Goal: Information Seeking & Learning: Compare options

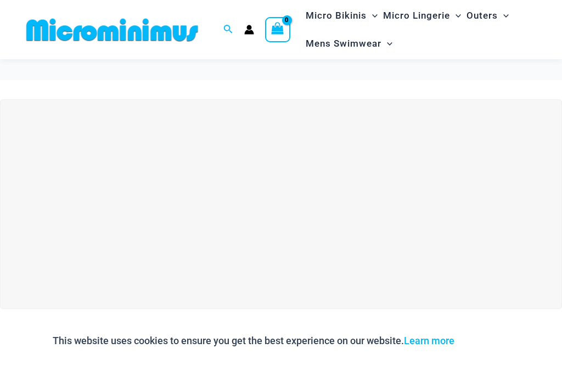
scroll to position [64, 0]
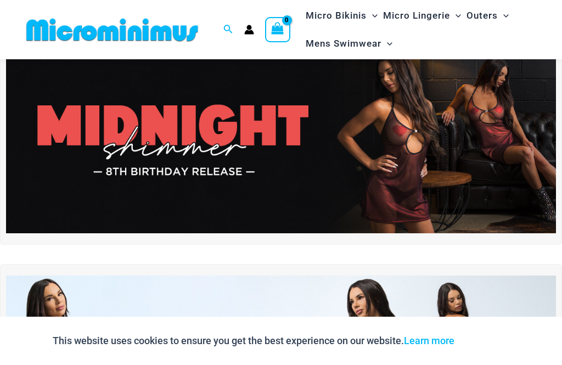
click at [473, 176] on img at bounding box center [281, 140] width 550 height 187
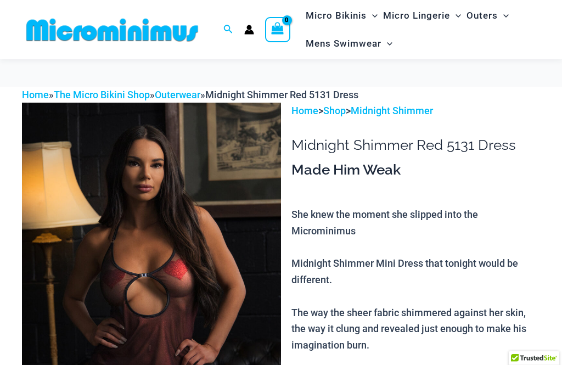
scroll to position [342, 0]
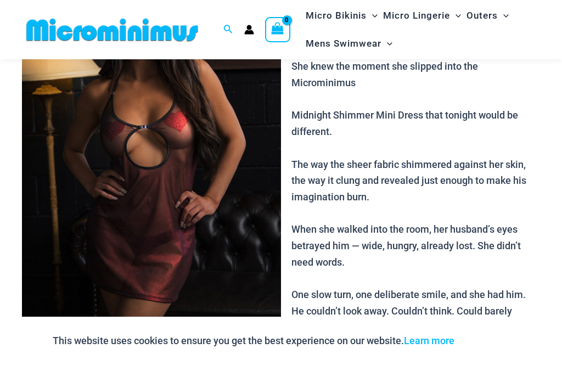
click at [224, 248] on img at bounding box center [151, 148] width 259 height 389
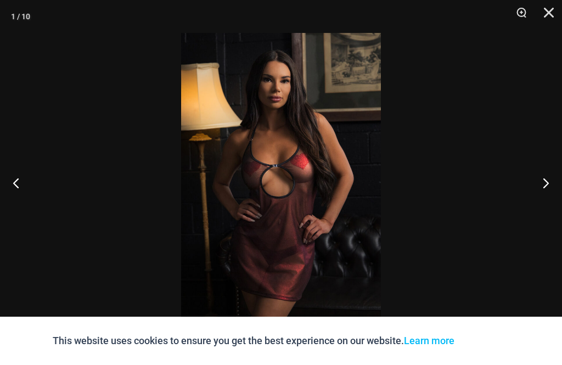
click at [556, 184] on button "Next" at bounding box center [541, 182] width 41 height 55
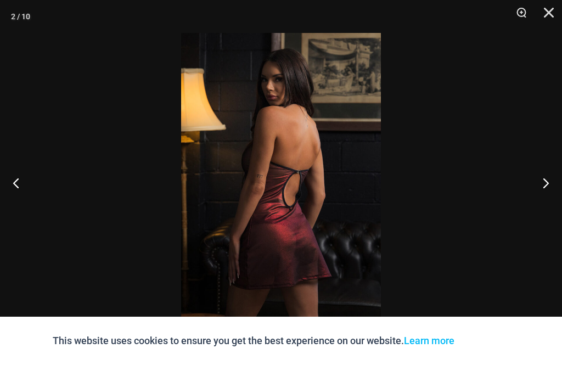
click at [550, 188] on button "Next" at bounding box center [541, 182] width 41 height 55
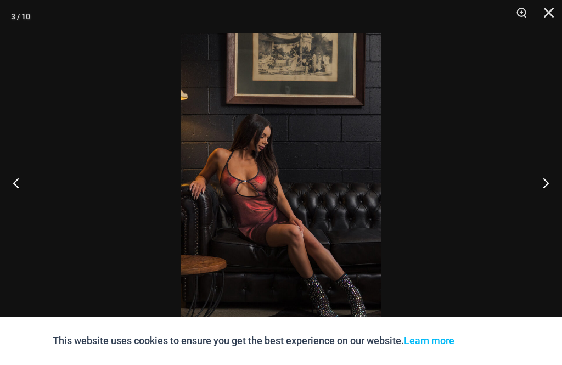
click at [553, 191] on button "Next" at bounding box center [541, 182] width 41 height 55
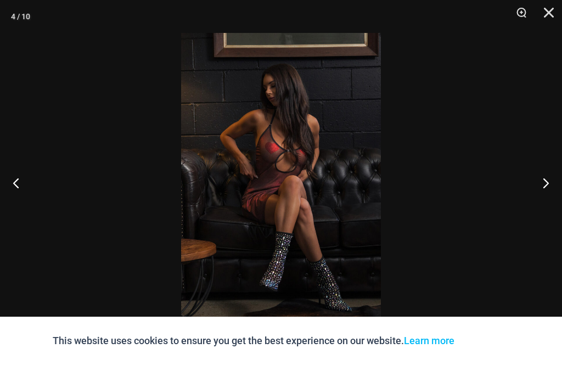
click at [553, 185] on button "Next" at bounding box center [541, 182] width 41 height 55
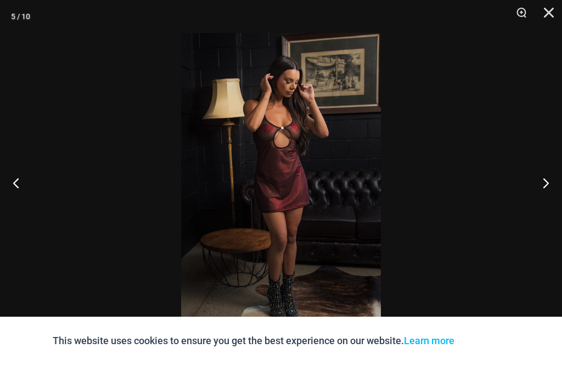
click at [554, 179] on button "Next" at bounding box center [541, 182] width 41 height 55
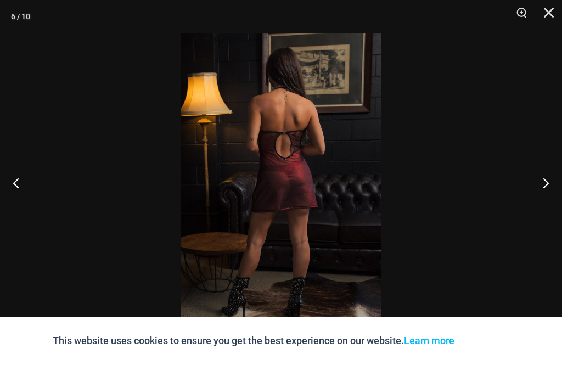
click at [553, 182] on button "Next" at bounding box center [541, 182] width 41 height 55
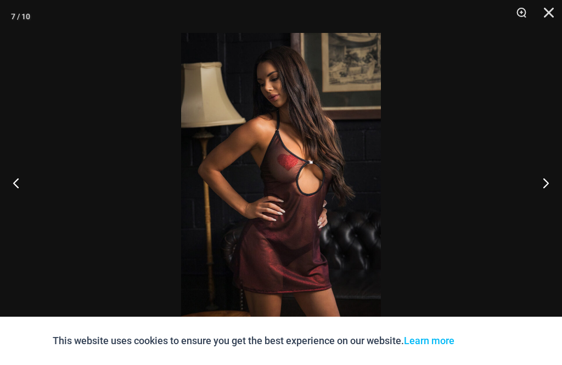
click at [551, 182] on button "Next" at bounding box center [541, 182] width 41 height 55
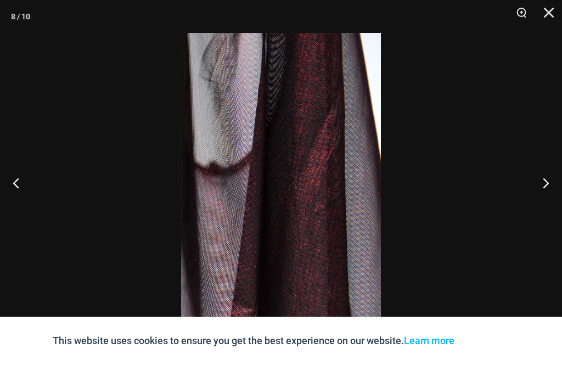
click at [552, 179] on button "Next" at bounding box center [541, 182] width 41 height 55
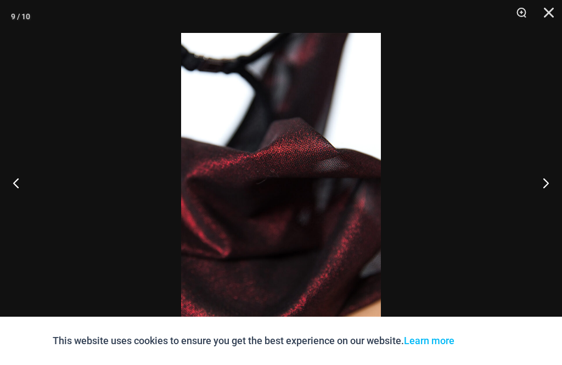
click at [554, 179] on button "Next" at bounding box center [541, 182] width 41 height 55
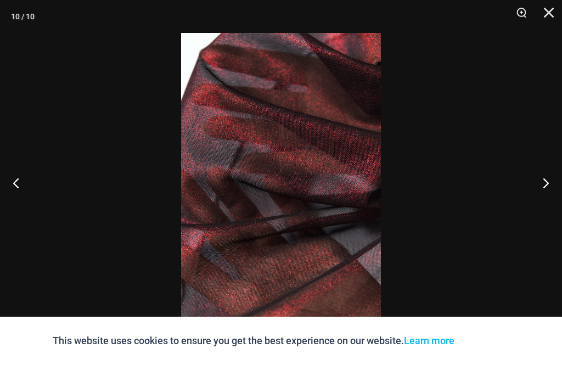
click at [553, 180] on button "Next" at bounding box center [541, 182] width 41 height 55
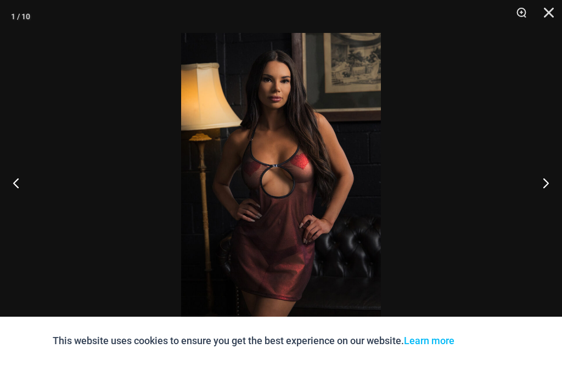
click at [552, 181] on button "Next" at bounding box center [541, 182] width 41 height 55
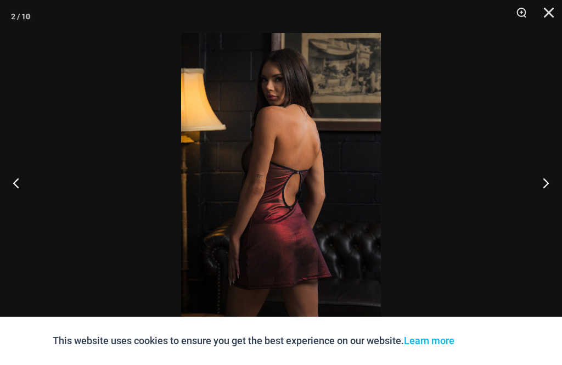
click at [24, 186] on button "Previous" at bounding box center [20, 182] width 41 height 55
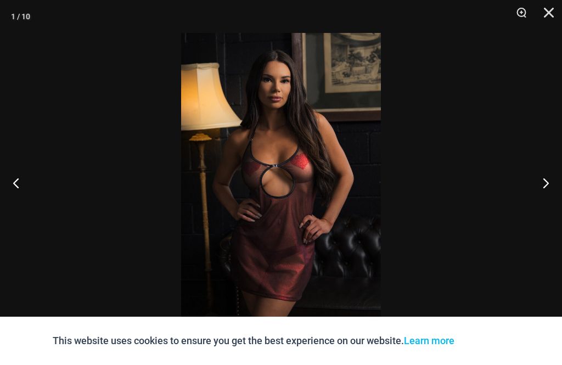
click at [560, 180] on button "Next" at bounding box center [541, 182] width 41 height 55
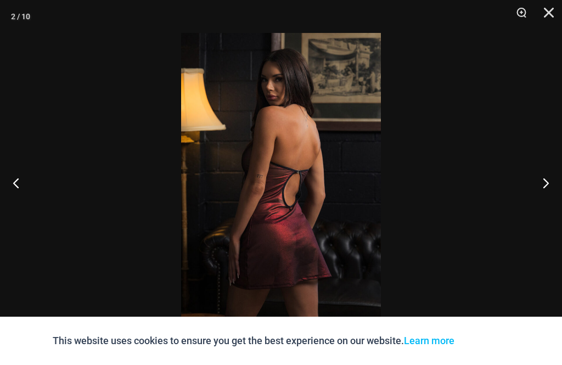
click at [546, 192] on button "Next" at bounding box center [541, 182] width 41 height 55
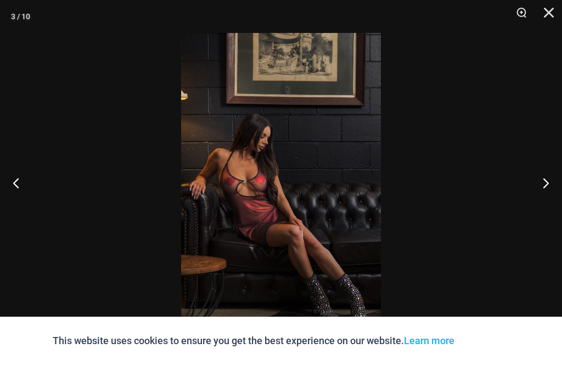
click at [543, 178] on button "Next" at bounding box center [541, 182] width 41 height 55
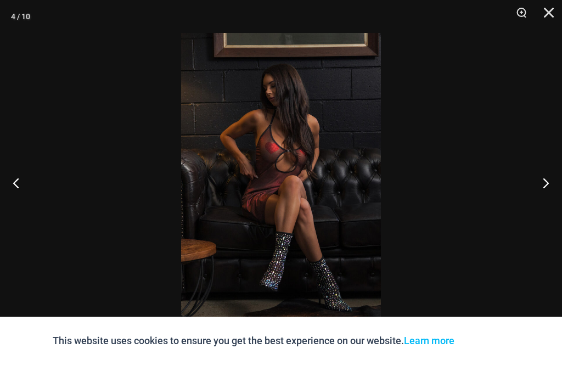
click at [512, 147] on div at bounding box center [281, 182] width 562 height 365
click at [514, 156] on div at bounding box center [281, 182] width 562 height 365
click at [553, 185] on button "Next" at bounding box center [541, 182] width 41 height 55
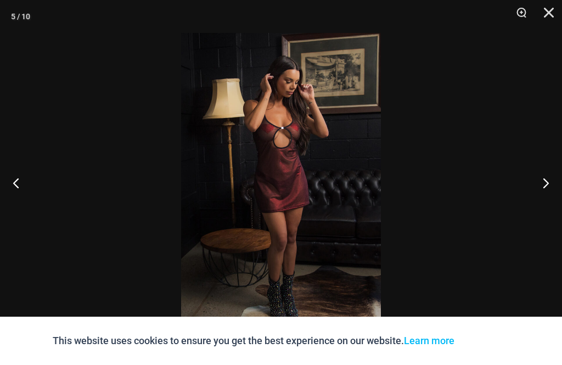
click at [557, 179] on button "Next" at bounding box center [541, 182] width 41 height 55
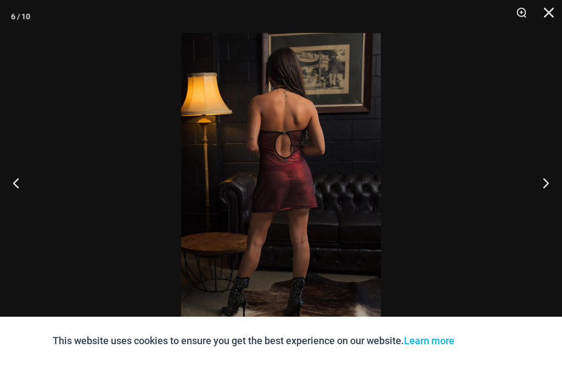
click at [556, 179] on button "Next" at bounding box center [541, 182] width 41 height 55
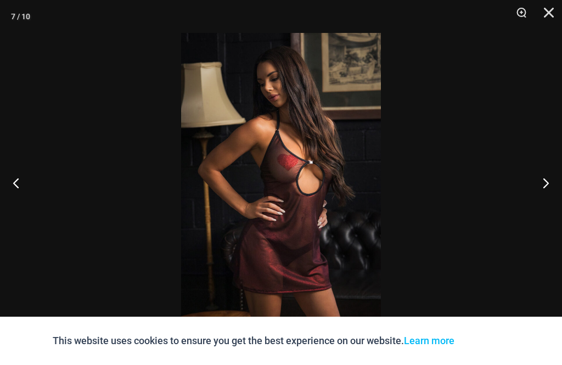
click at [557, 183] on button "Next" at bounding box center [541, 182] width 41 height 55
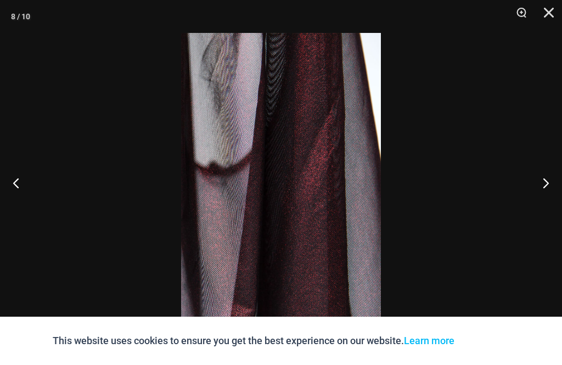
click at [556, 179] on button "Next" at bounding box center [541, 182] width 41 height 55
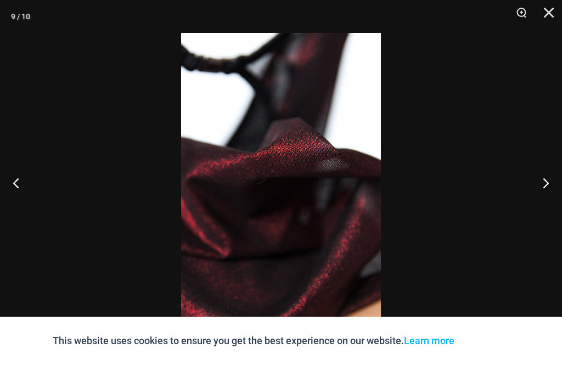
click at [16, 192] on button "Previous" at bounding box center [20, 182] width 41 height 55
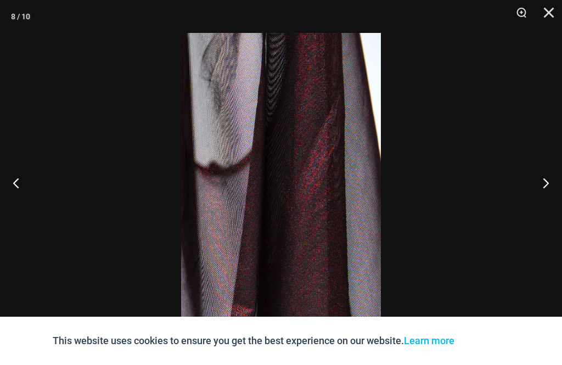
click at [545, 181] on button "Next" at bounding box center [541, 182] width 41 height 55
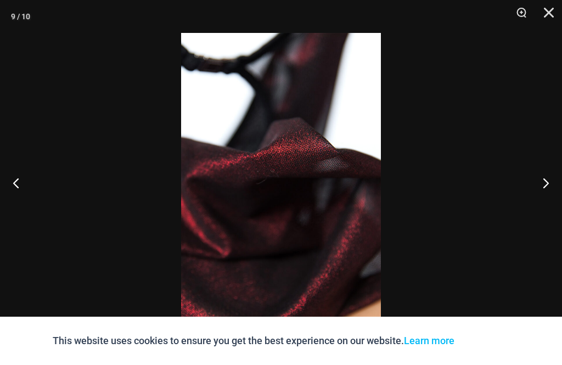
click at [549, 15] on button "Close" at bounding box center [544, 16] width 27 height 33
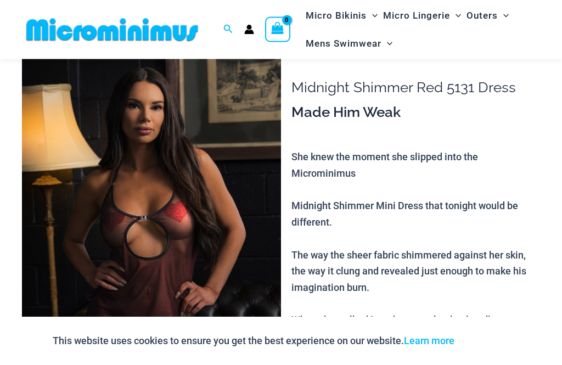
scroll to position [0, 0]
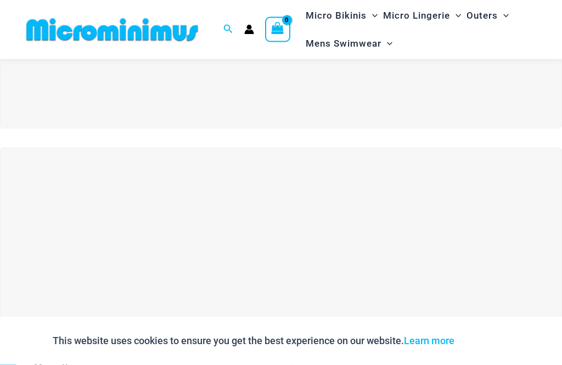
scroll to position [176, 0]
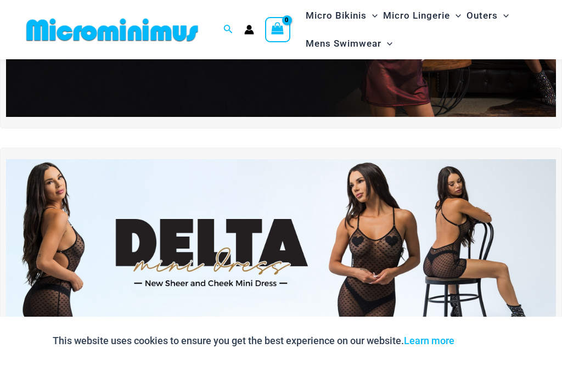
click at [397, 250] on img at bounding box center [281, 252] width 550 height 187
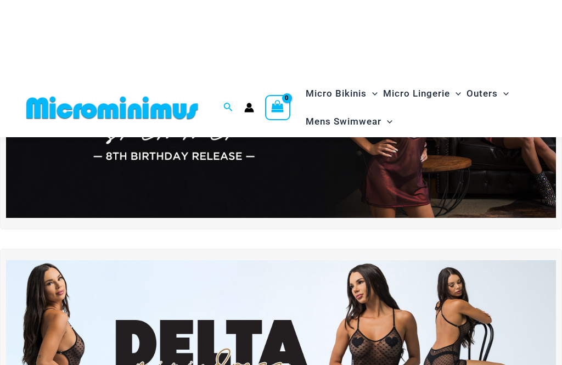
scroll to position [0, 0]
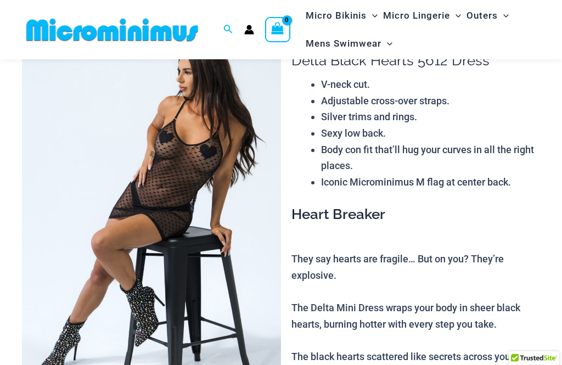
scroll to position [199, 0]
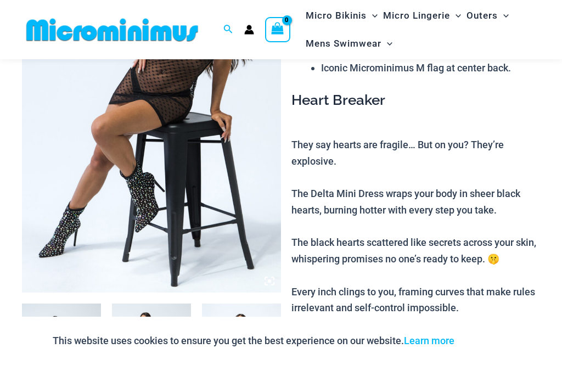
click at [249, 231] on img at bounding box center [151, 98] width 259 height 389
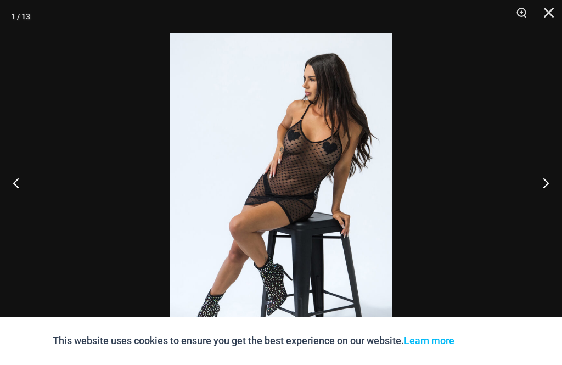
click at [552, 201] on button "Next" at bounding box center [541, 182] width 41 height 55
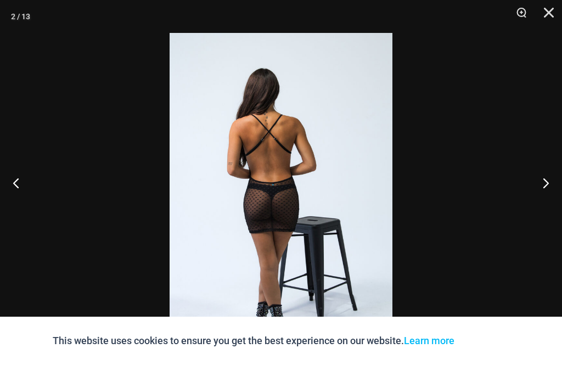
click at [556, 204] on button "Next" at bounding box center [541, 182] width 41 height 55
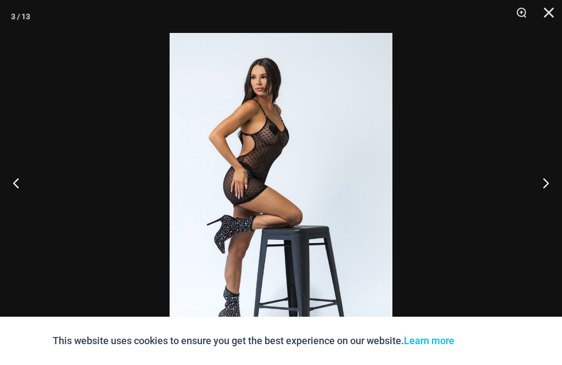
click at [555, 201] on button "Next" at bounding box center [541, 182] width 41 height 55
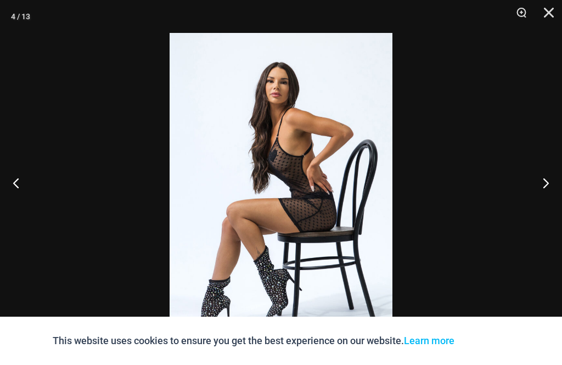
click at [556, 200] on button "Next" at bounding box center [541, 182] width 41 height 55
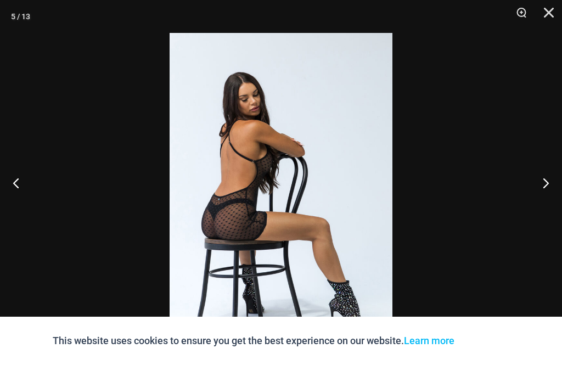
click at [554, 204] on button "Next" at bounding box center [541, 182] width 41 height 55
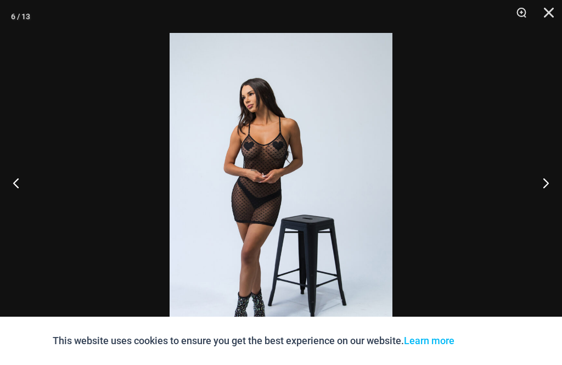
click at [556, 200] on button "Next" at bounding box center [541, 182] width 41 height 55
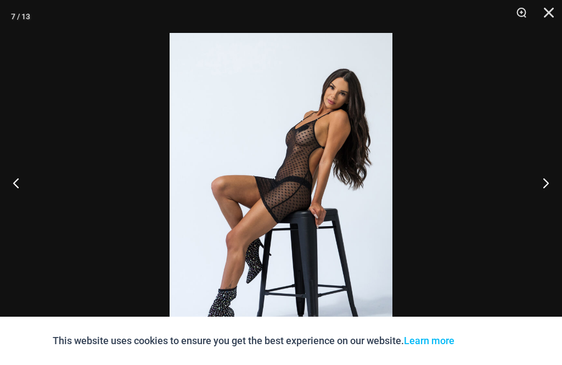
click at [557, 198] on button "Next" at bounding box center [541, 182] width 41 height 55
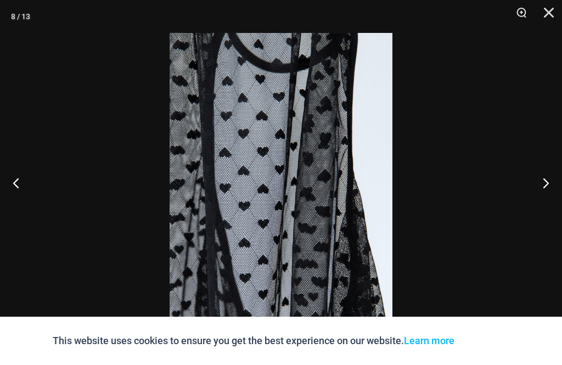
click at [556, 200] on button "Next" at bounding box center [541, 182] width 41 height 55
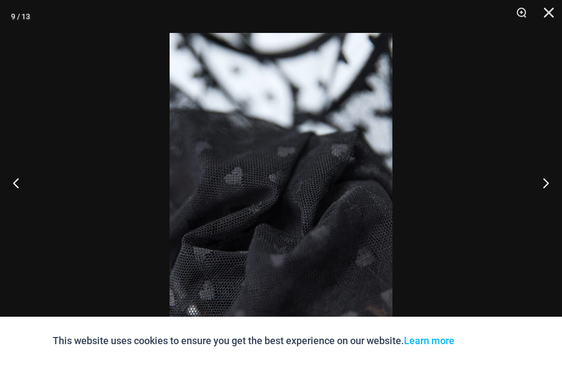
click at [558, 196] on button "Next" at bounding box center [541, 182] width 41 height 55
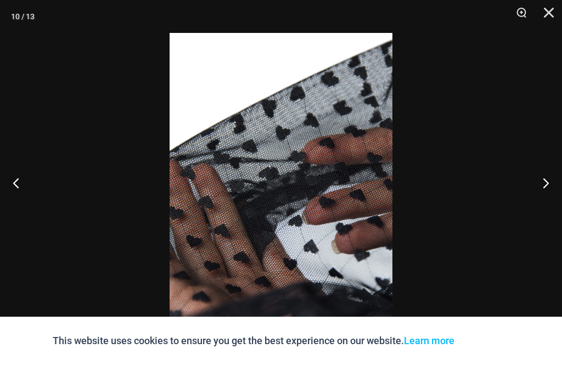
click at [559, 194] on button "Next" at bounding box center [541, 182] width 41 height 55
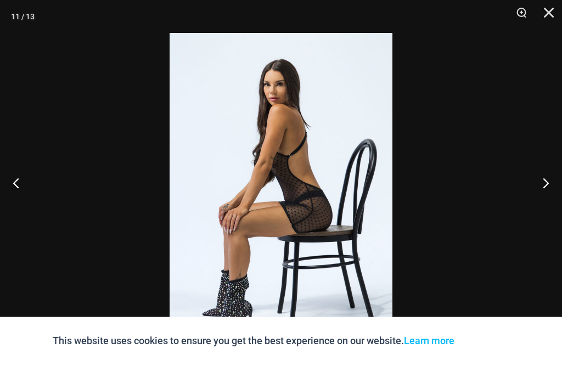
click at [554, 200] on button "Next" at bounding box center [541, 182] width 41 height 55
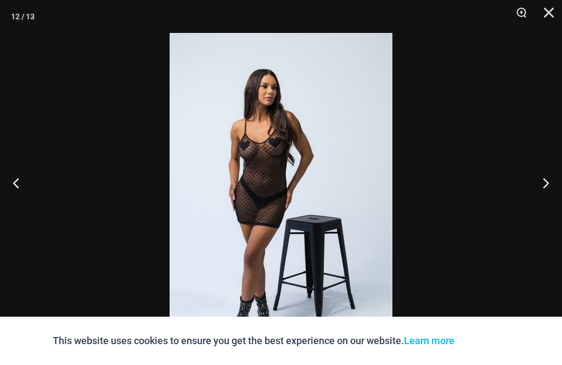
click at [556, 197] on button "Next" at bounding box center [541, 182] width 41 height 55
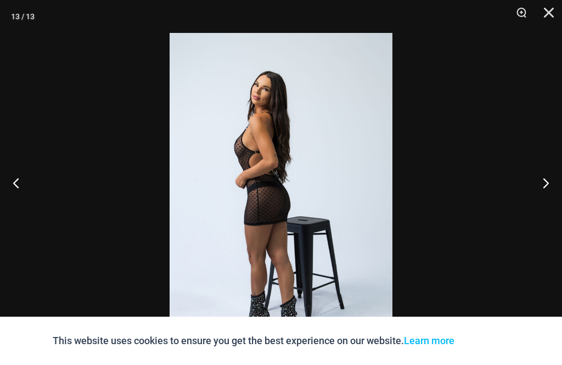
click at [555, 200] on button "Next" at bounding box center [541, 182] width 41 height 55
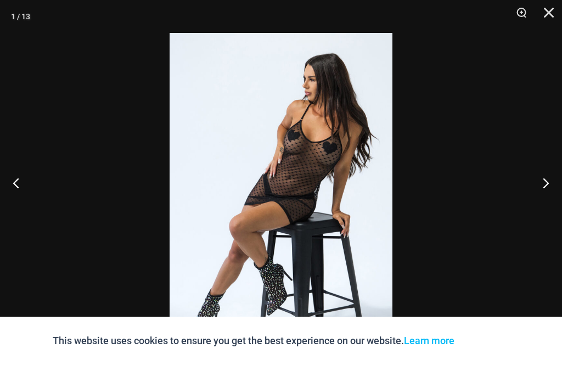
click at [556, 198] on button "Next" at bounding box center [541, 182] width 41 height 55
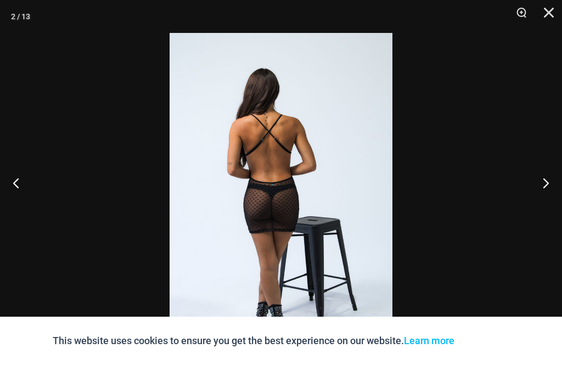
click at [549, 13] on button "Close" at bounding box center [544, 16] width 27 height 33
